Goal: Information Seeking & Learning: Learn about a topic

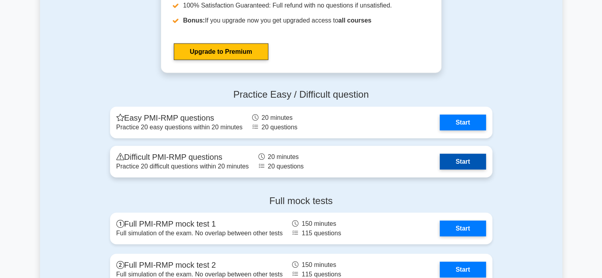
scroll to position [2097, 0]
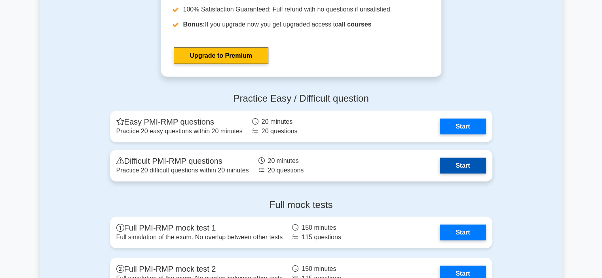
click at [465, 161] on link "Start" at bounding box center [463, 166] width 46 height 16
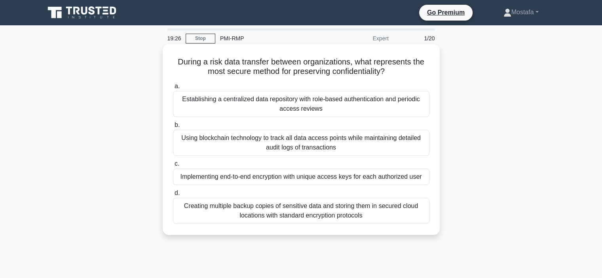
click at [415, 179] on div "Implementing end-to-end encryption with unique access keys for each authorized …" at bounding box center [301, 177] width 256 height 17
click at [173, 167] on input "c. Implementing end-to-end encryption with unique access keys for each authoriz…" at bounding box center [173, 163] width 0 height 5
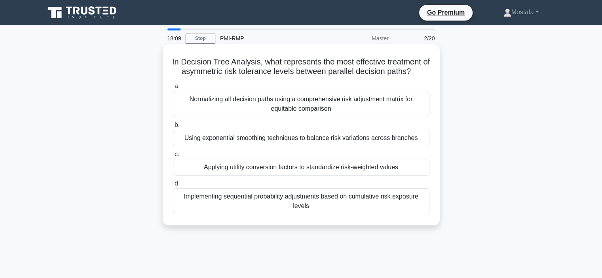
click at [419, 204] on div "Implementing sequential probability adjustments based on cumulative risk exposu…" at bounding box center [301, 201] width 256 height 26
click at [173, 186] on input "d. Implementing sequential probability adjustments based on cumulative risk exp…" at bounding box center [173, 183] width 0 height 5
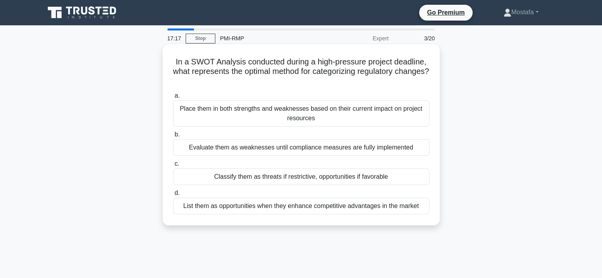
click at [422, 116] on div "Place them in both strengths and weaknesses based on their current impact on pr…" at bounding box center [301, 114] width 256 height 26
click at [173, 99] on input "a. Place them in both strengths and weaknesses based on their current impact on…" at bounding box center [173, 95] width 0 height 5
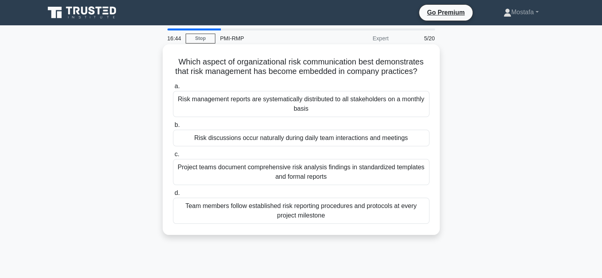
click at [406, 224] on div "Team members follow established risk reporting procedures and protocols at ever…" at bounding box center [301, 211] width 256 height 26
click at [173, 196] on input "d. Team members follow established risk reporting procedures and protocols at e…" at bounding box center [173, 193] width 0 height 5
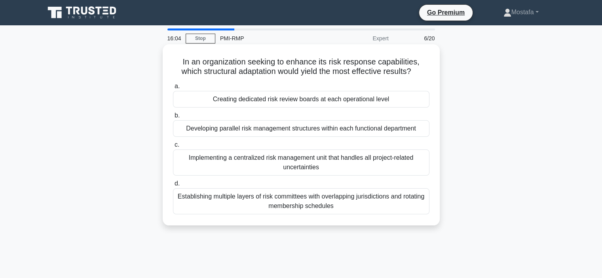
click at [426, 133] on div "Developing parallel risk management structures within each functional department" at bounding box center [301, 128] width 256 height 17
click at [173, 118] on input "b. Developing parallel risk management structures within each functional depart…" at bounding box center [173, 115] width 0 height 5
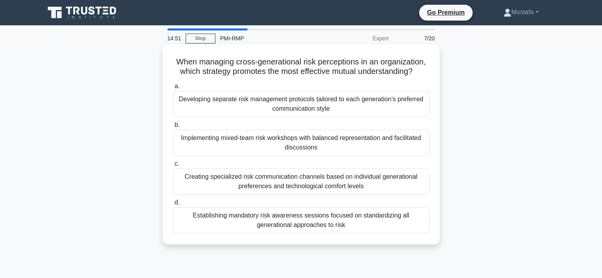
click at [417, 147] on div "Implementing mixed-team risk workshops with balanced representation and facilit…" at bounding box center [301, 143] width 256 height 26
click at [173, 128] on input "b. Implementing mixed-team risk workshops with balanced representation and faci…" at bounding box center [173, 125] width 0 height 5
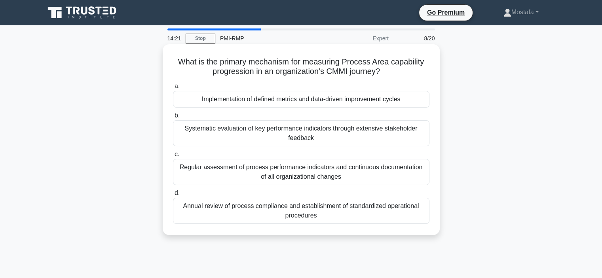
click at [424, 215] on div "Annual review of process compliance and establishment of standardized operation…" at bounding box center [301, 211] width 256 height 26
click at [173, 196] on input "d. Annual review of process compliance and establishment of standardized operat…" at bounding box center [173, 193] width 0 height 5
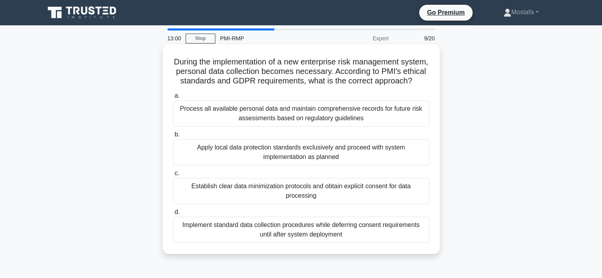
click at [398, 125] on div "Process all available personal data and maintain comprehensive records for futu…" at bounding box center [301, 114] width 256 height 26
click at [173, 99] on input "a. Process all available personal data and maintain comprehensive records for f…" at bounding box center [173, 95] width 0 height 5
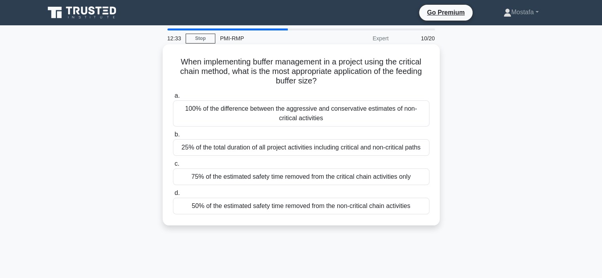
click at [427, 152] on div "25% of the total duration of all project activities including critical and non-…" at bounding box center [301, 147] width 256 height 17
click at [173, 137] on input "b. 25% of the total duration of all project activities including critical and n…" at bounding box center [173, 134] width 0 height 5
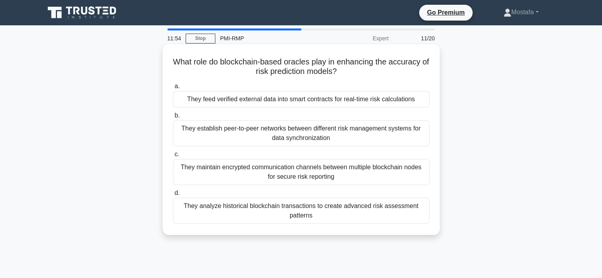
click at [413, 178] on div "They maintain encrypted communication channels between multiple blockchain node…" at bounding box center [301, 172] width 256 height 26
click at [173, 157] on input "c. They maintain encrypted communication channels between multiple blockchain n…" at bounding box center [173, 154] width 0 height 5
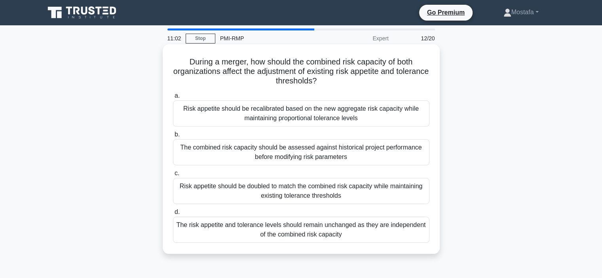
click at [414, 161] on div "The combined risk capacity should be assessed against historical project perfor…" at bounding box center [301, 152] width 256 height 26
click at [173, 137] on input "b. The combined risk capacity should be assessed against historical project per…" at bounding box center [173, 134] width 0 height 5
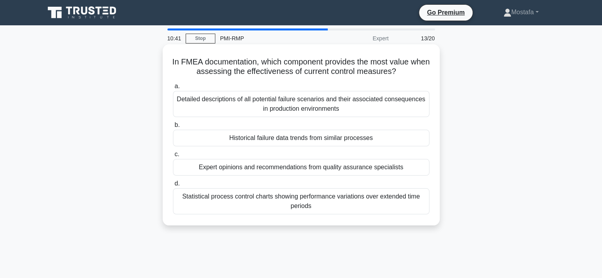
click at [414, 171] on div "Expert opinions and recommendations from quality assurance specialists" at bounding box center [301, 167] width 256 height 17
click at [173, 157] on input "c. Expert opinions and recommendations from quality assurance specialists" at bounding box center [173, 154] width 0 height 5
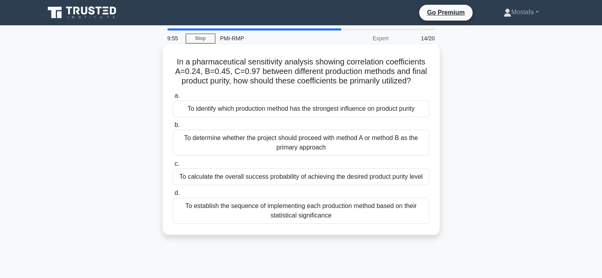
click at [413, 185] on div "To calculate the overall success probability of achieving the desired product p…" at bounding box center [301, 177] width 256 height 17
click at [173, 167] on input "c. To calculate the overall success probability of achieving the desired produc…" at bounding box center [173, 163] width 0 height 5
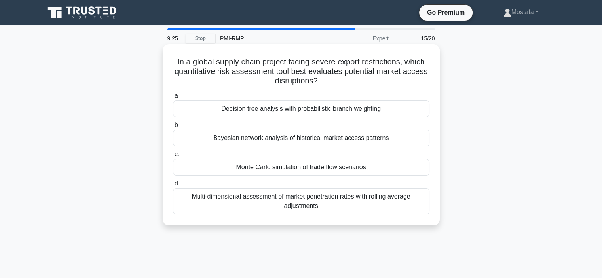
click at [419, 112] on div "Decision tree analysis with probabilistic branch weighting" at bounding box center [301, 109] width 256 height 17
click at [173, 99] on input "a. Decision tree analysis with probabilistic branch weighting" at bounding box center [173, 95] width 0 height 5
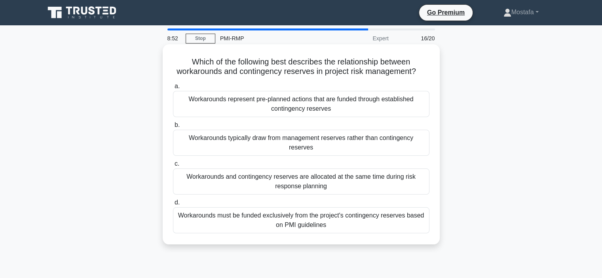
click at [419, 110] on div "Workarounds represent pre-planned actions that are funded through established c…" at bounding box center [301, 104] width 256 height 26
click at [173, 89] on input "a. Workarounds represent pre-planned actions that are funded through establishe…" at bounding box center [173, 86] width 0 height 5
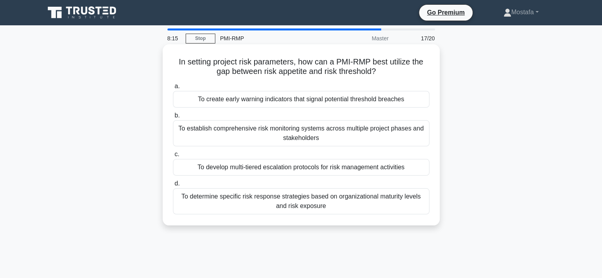
click at [419, 100] on div "To create early warning indicators that signal potential threshold breaches" at bounding box center [301, 99] width 256 height 17
click at [173, 89] on input "a. To create early warning indicators that signal potential threshold breaches" at bounding box center [173, 86] width 0 height 5
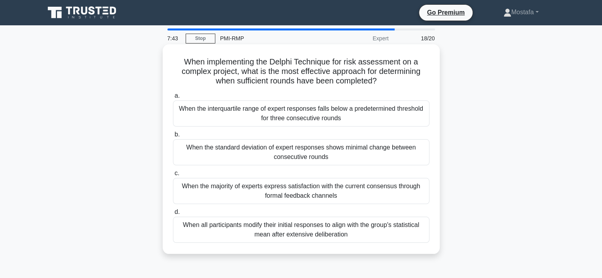
click at [421, 197] on div "When the majority of experts express satisfaction with the current consensus th…" at bounding box center [301, 191] width 256 height 26
click at [173, 176] on input "c. When the majority of experts express satisfaction with the current consensus…" at bounding box center [173, 173] width 0 height 5
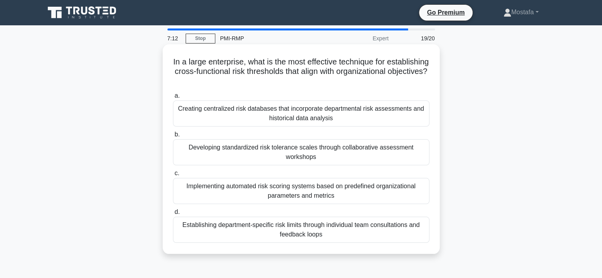
click at [406, 197] on div "Implementing automated risk scoring systems based on predefined organizational …" at bounding box center [301, 191] width 256 height 26
click at [173, 176] on input "c. Implementing automated risk scoring systems based on predefined organization…" at bounding box center [173, 173] width 0 height 5
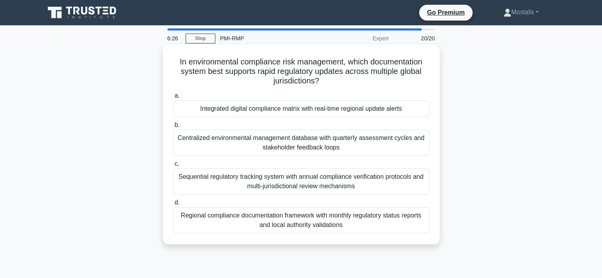
click at [421, 226] on div "Regional compliance documentation framework with monthly regulatory status repo…" at bounding box center [301, 220] width 256 height 26
click at [173, 205] on input "d. Regional compliance documentation framework with monthly regulatory status r…" at bounding box center [173, 202] width 0 height 5
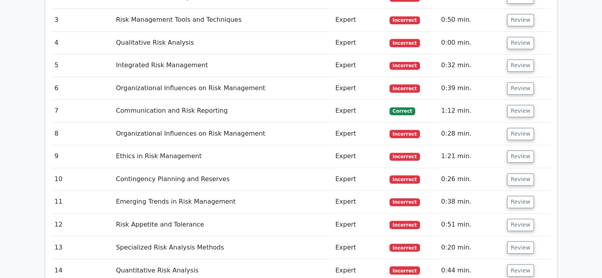
scroll to position [1385, 0]
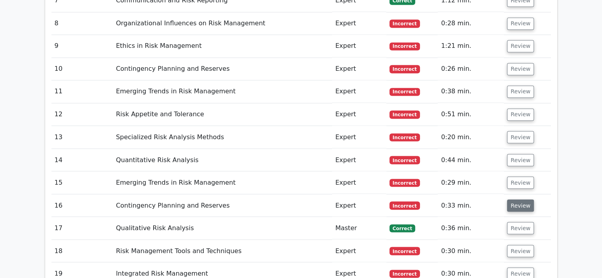
click at [515, 199] on button "Review" at bounding box center [520, 205] width 27 height 12
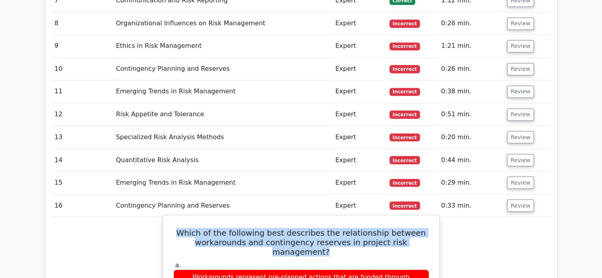
drag, startPoint x: 430, startPoint y: 176, endPoint x: 171, endPoint y: 168, distance: 258.9
copy h5 "Which of the following best describes the relationship between workarounds and …"
drag, startPoint x: 317, startPoint y: 243, endPoint x: 205, endPoint y: 242, distance: 112.0
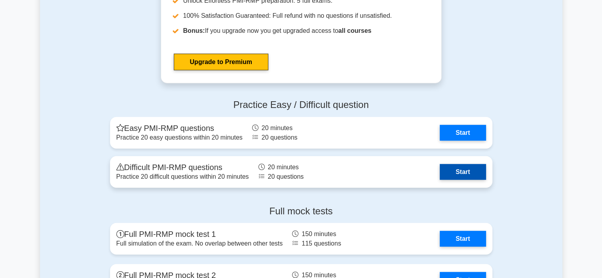
scroll to position [2097, 0]
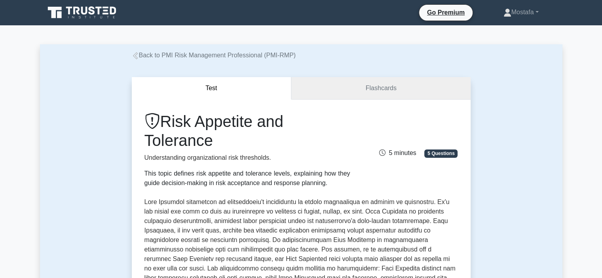
click at [388, 89] on link "Flashcards" at bounding box center [380, 88] width 179 height 23
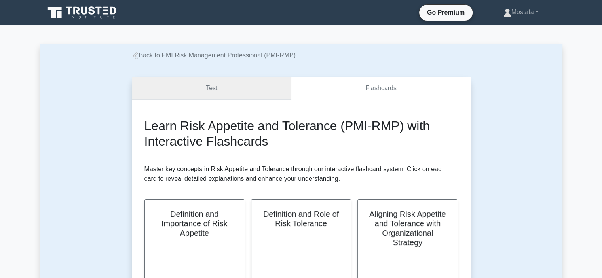
click at [264, 87] on link "Test" at bounding box center [212, 88] width 160 height 23
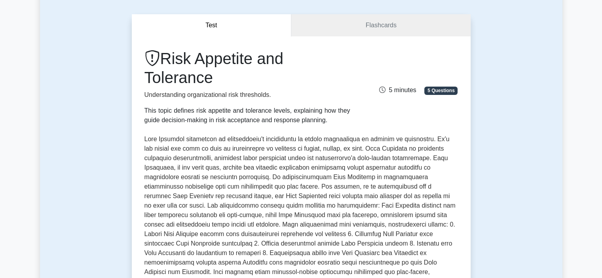
scroll to position [158, 0]
